Goal: Navigation & Orientation: Locate item on page

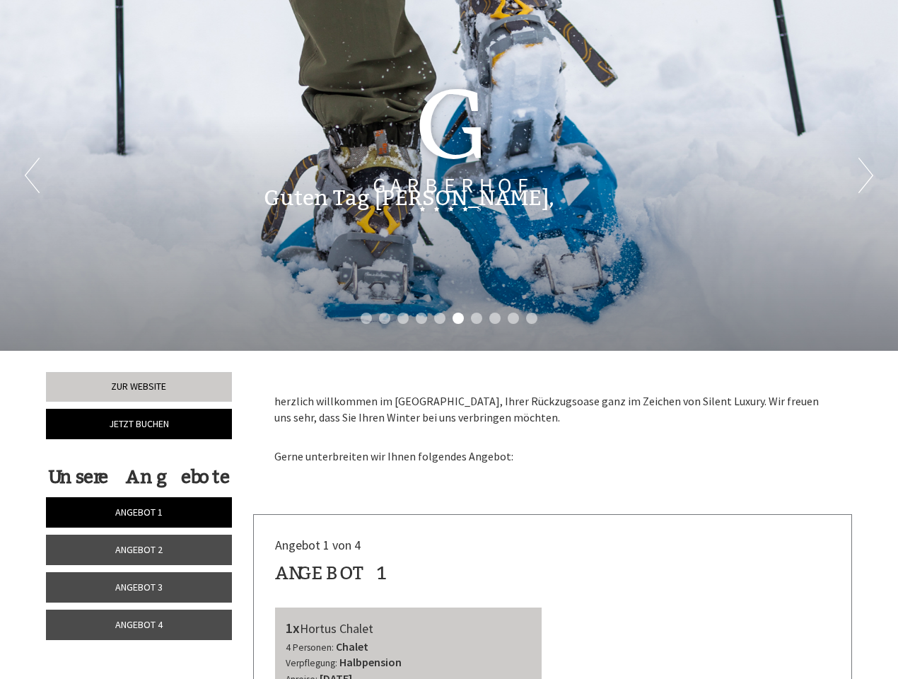
click at [449, 339] on div "Previous Next 1 2 3 4 5 6 7 8 9 10" at bounding box center [449, 175] width 898 height 351
click at [366, 318] on li "1" at bounding box center [366, 318] width 11 height 11
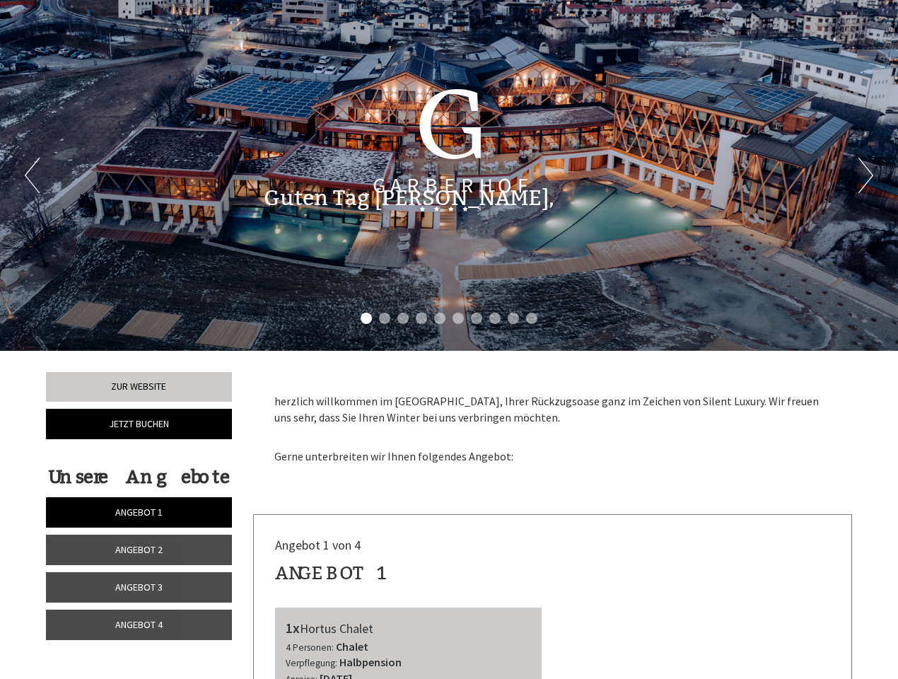
click at [385, 318] on li "2" at bounding box center [384, 318] width 11 height 11
click at [403, 318] on li "3" at bounding box center [402, 318] width 11 height 11
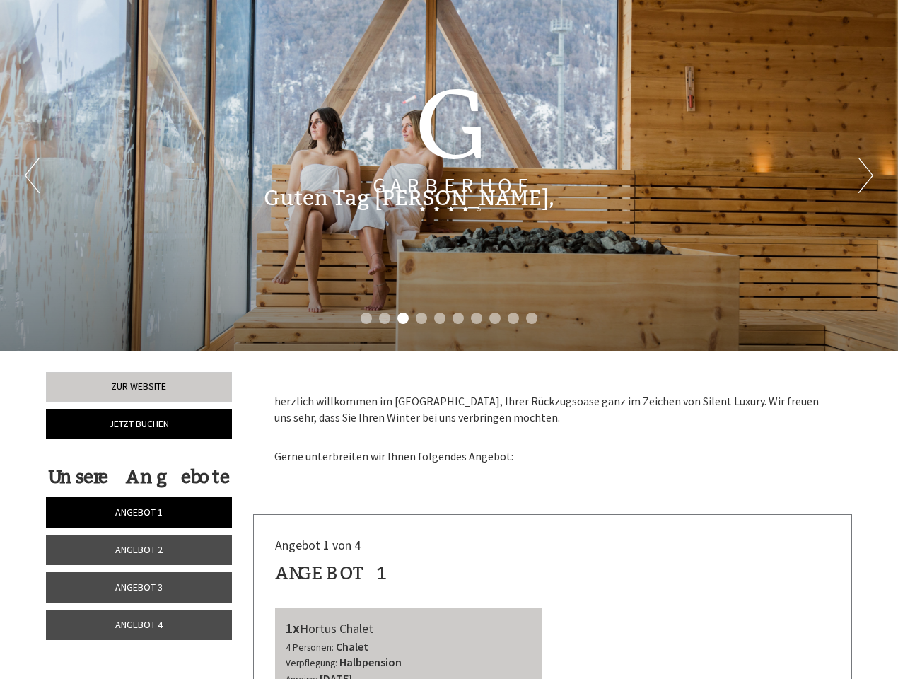
click at [421, 318] on li "4" at bounding box center [421, 318] width 11 height 11
click at [440, 318] on li "5" at bounding box center [439, 318] width 11 height 11
click at [458, 318] on li "6" at bounding box center [458, 318] width 11 height 11
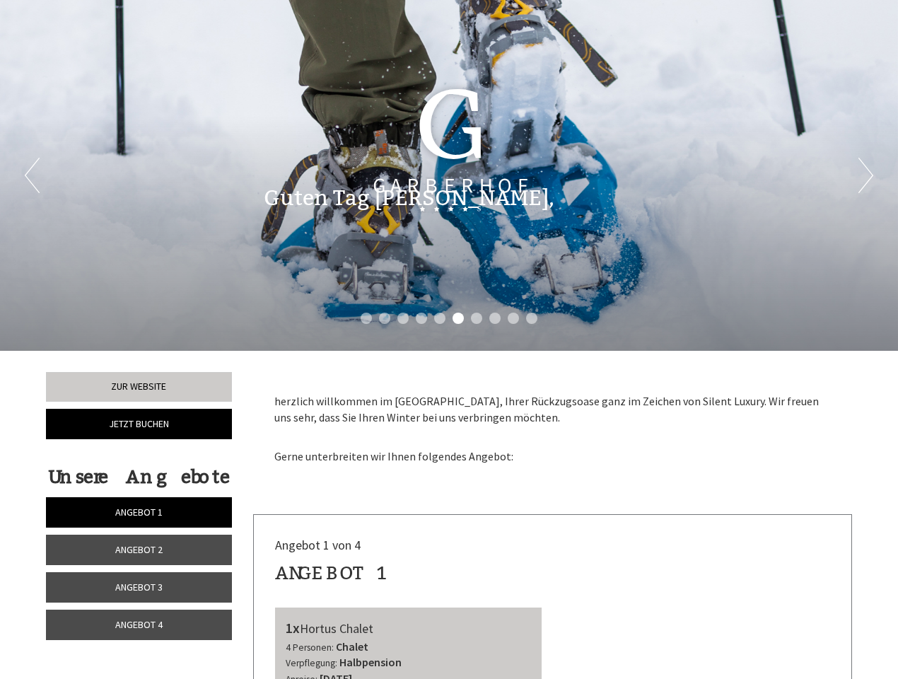
click at [477, 318] on li "7" at bounding box center [476, 318] width 11 height 11
click at [495, 318] on li "8" at bounding box center [494, 318] width 11 height 11
click at [513, 318] on li "9" at bounding box center [513, 318] width 11 height 11
